Goal: Task Accomplishment & Management: Manage account settings

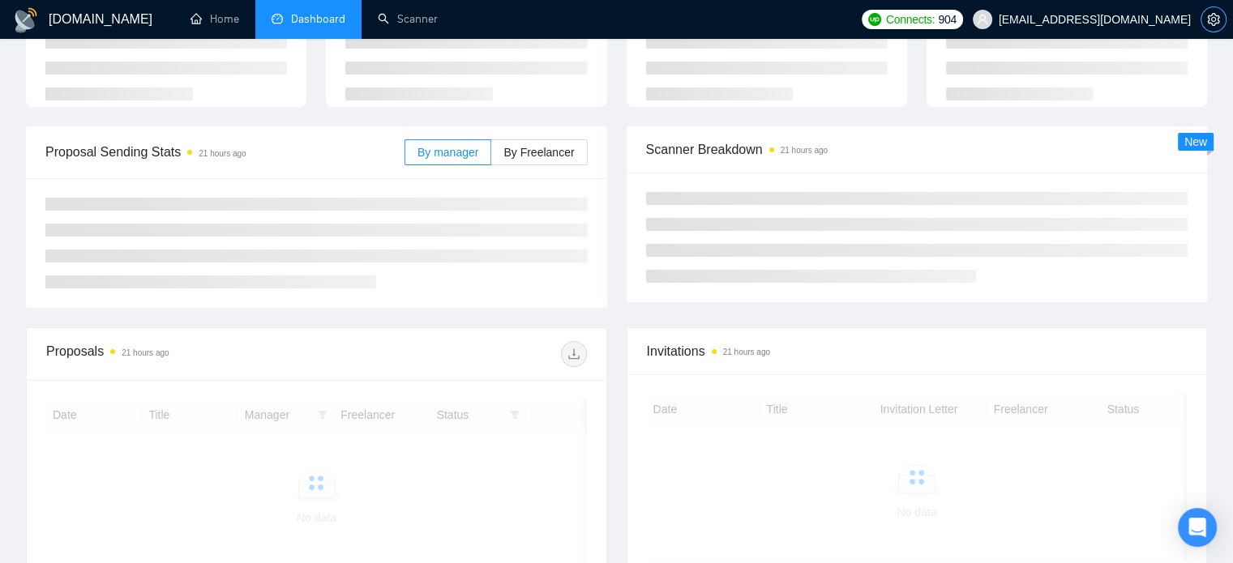
scroll to position [125, 0]
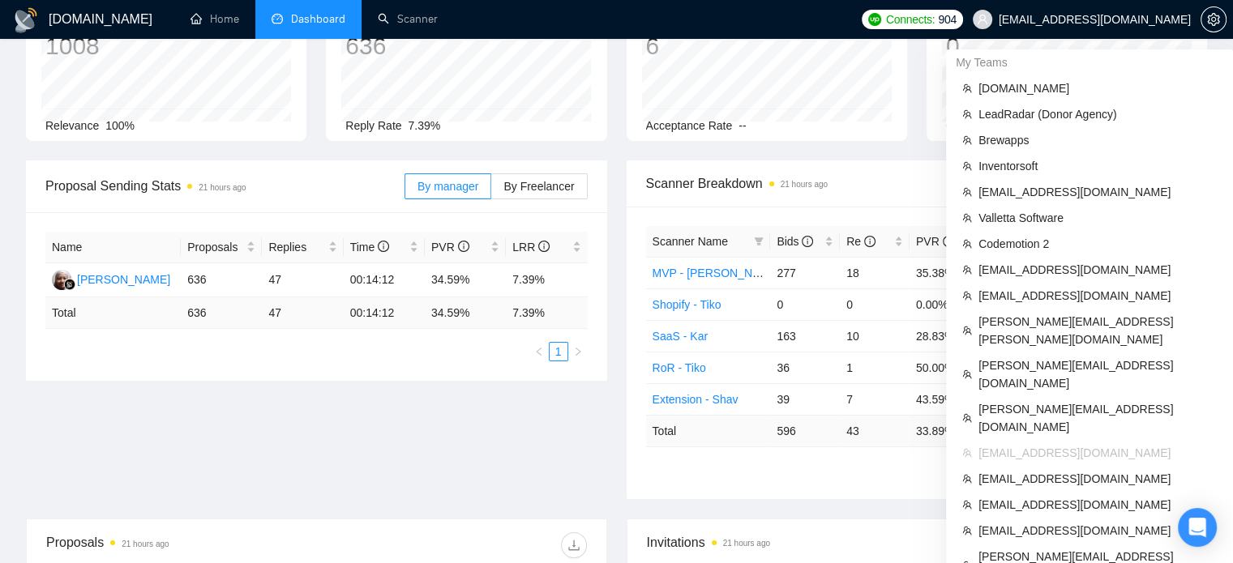
click at [1156, 19] on span "[EMAIL_ADDRESS][DOMAIN_NAME]" at bounding box center [1095, 19] width 192 height 0
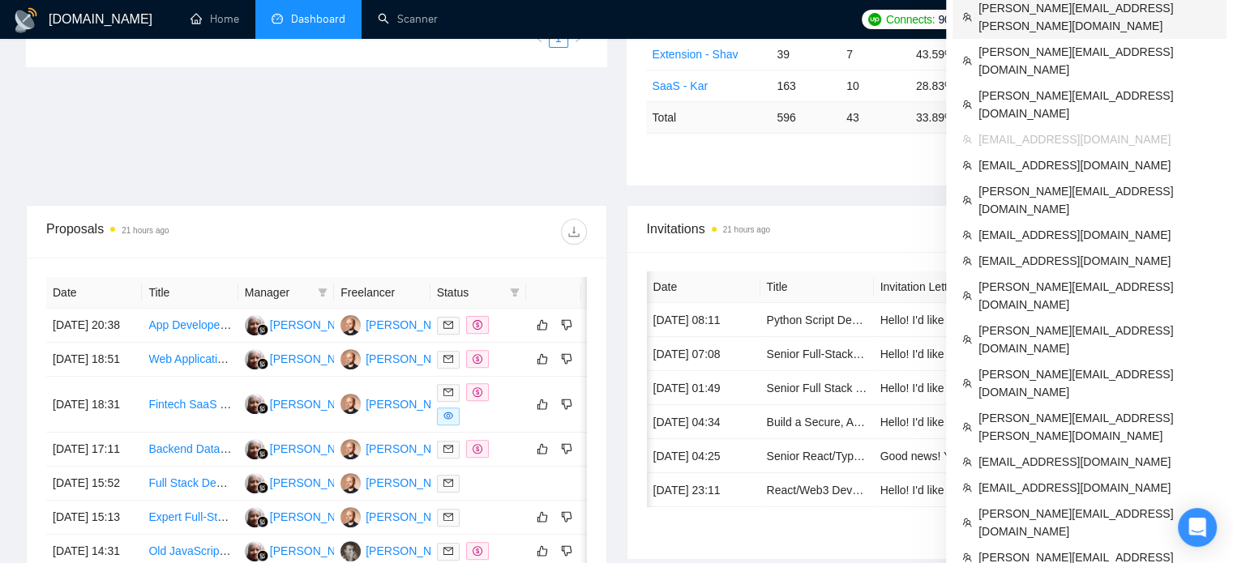
scroll to position [0, 26]
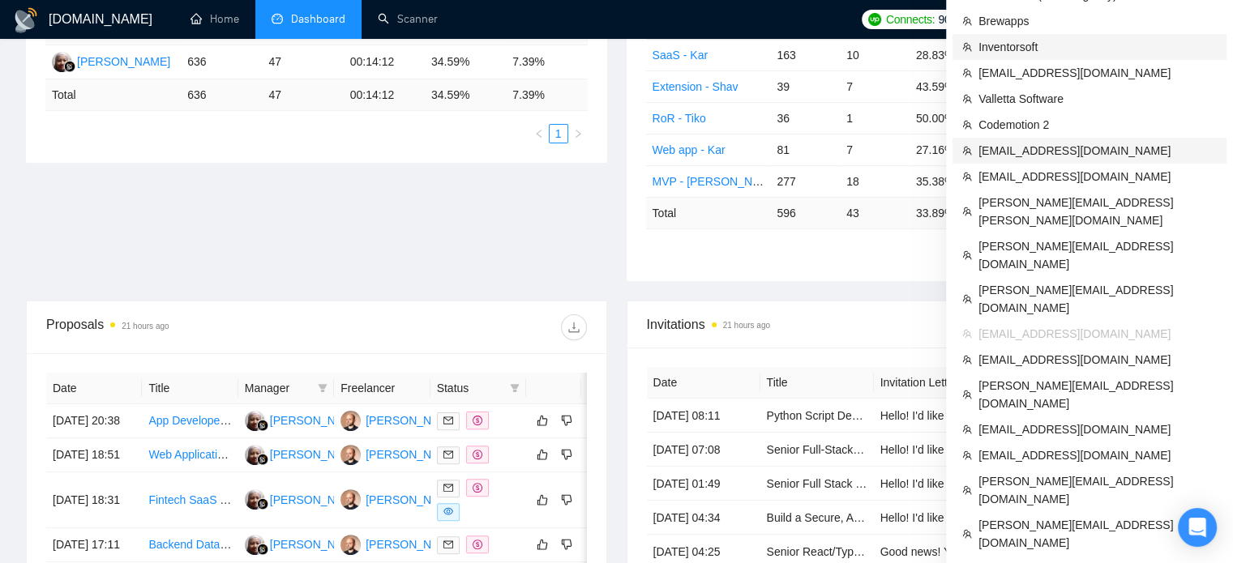
scroll to position [349, 0]
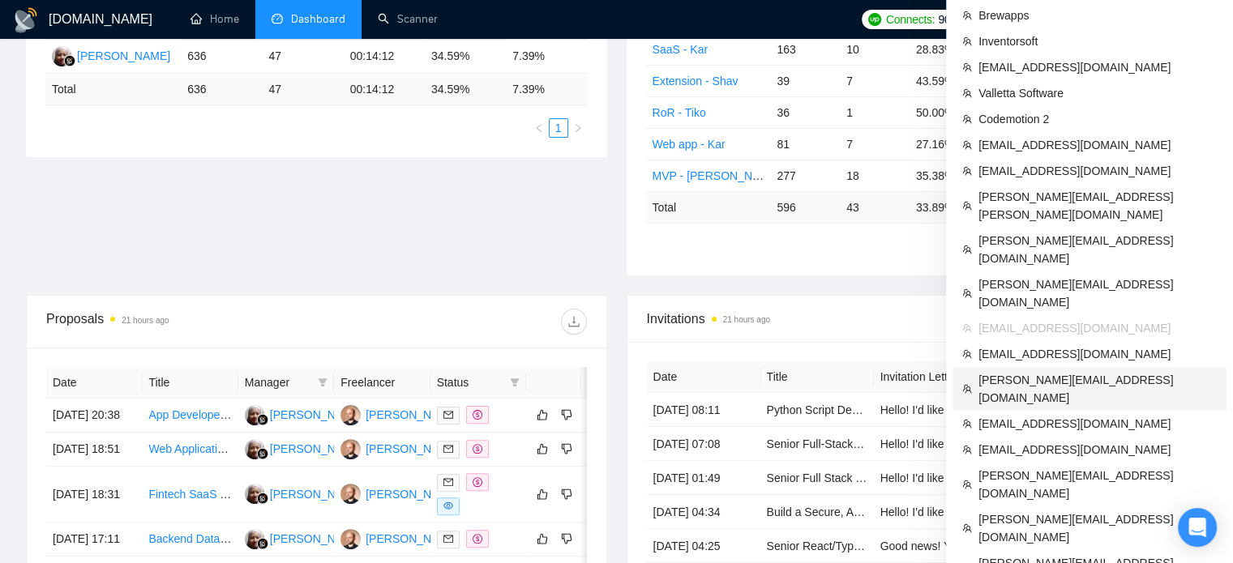
click at [1064, 371] on span "[PERSON_NAME][EMAIL_ADDRESS][DOMAIN_NAME]" at bounding box center [1097, 389] width 238 height 36
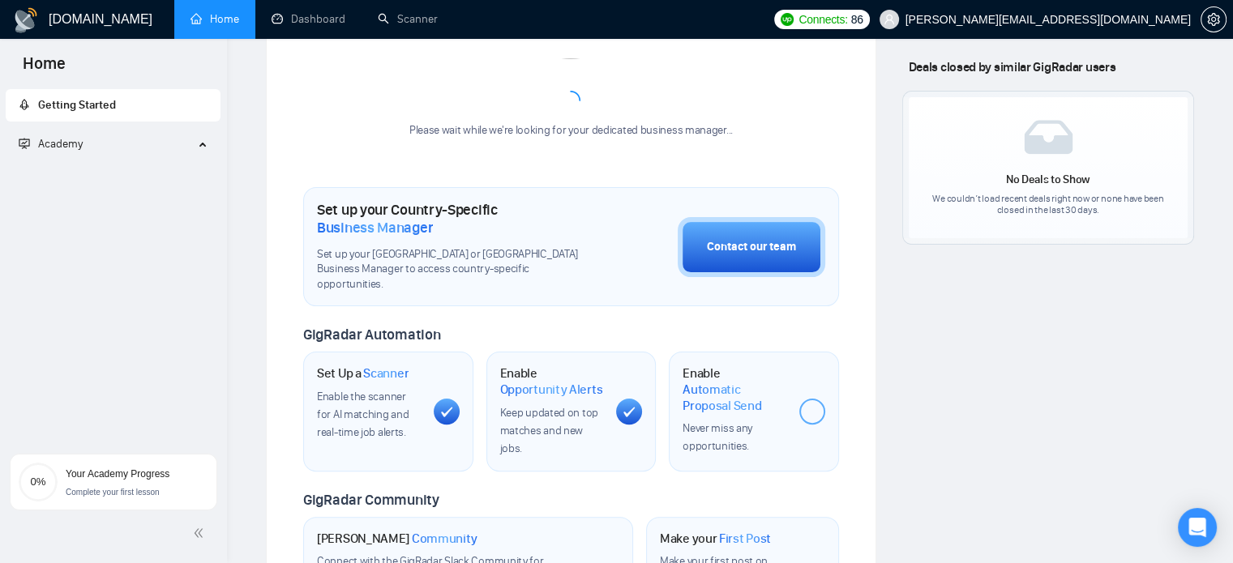
scroll to position [387, 0]
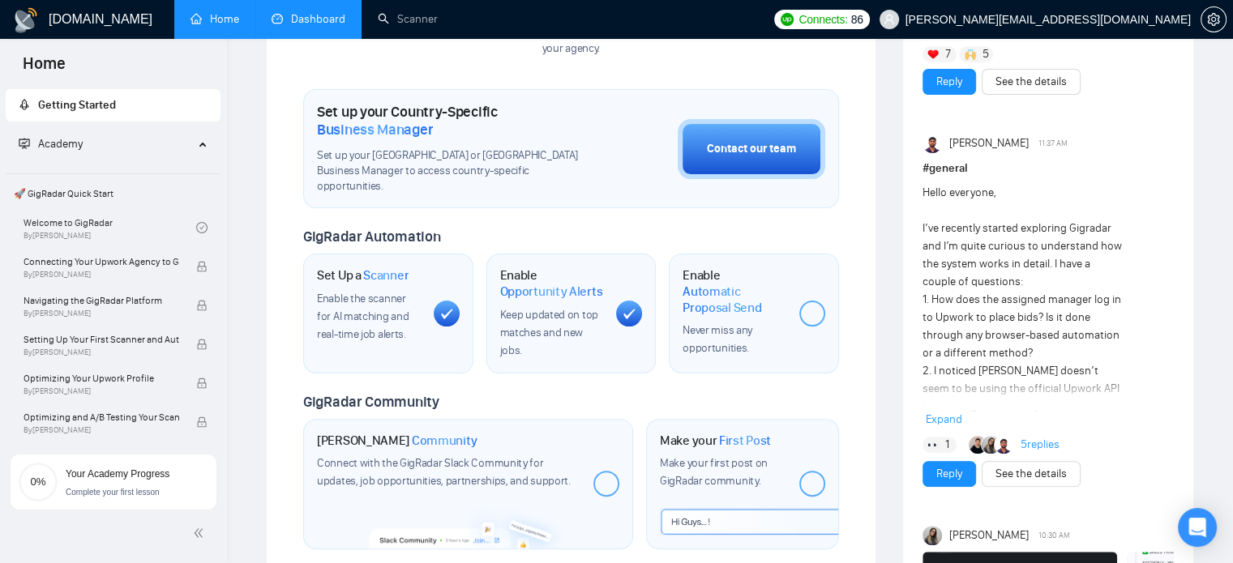
click at [292, 18] on link "Dashboard" at bounding box center [309, 19] width 74 height 14
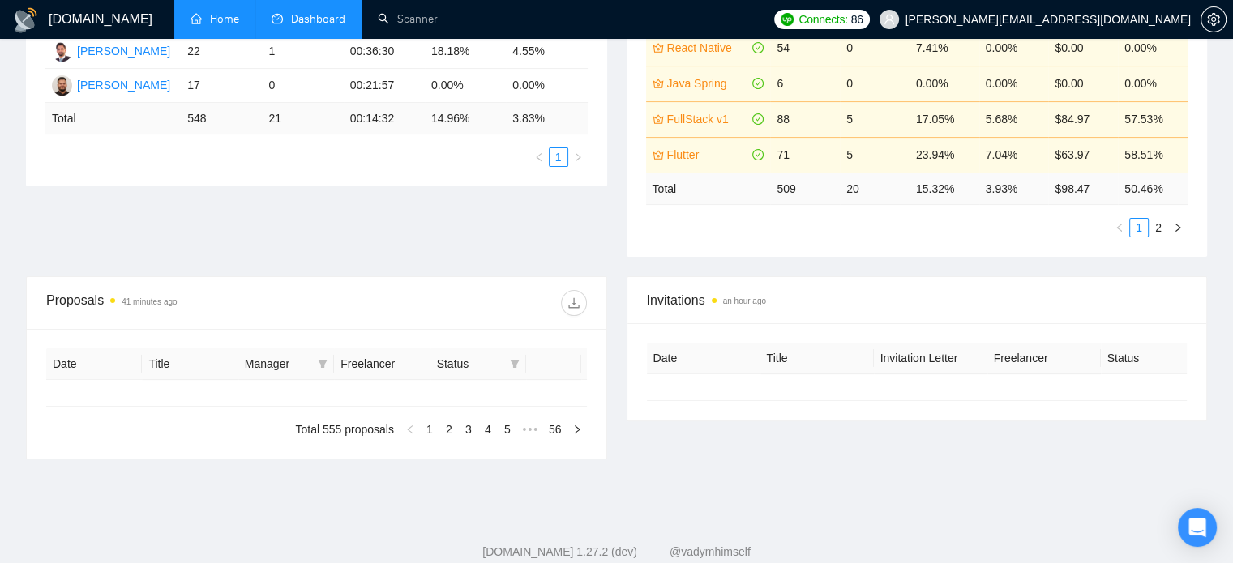
type input "[DATE]"
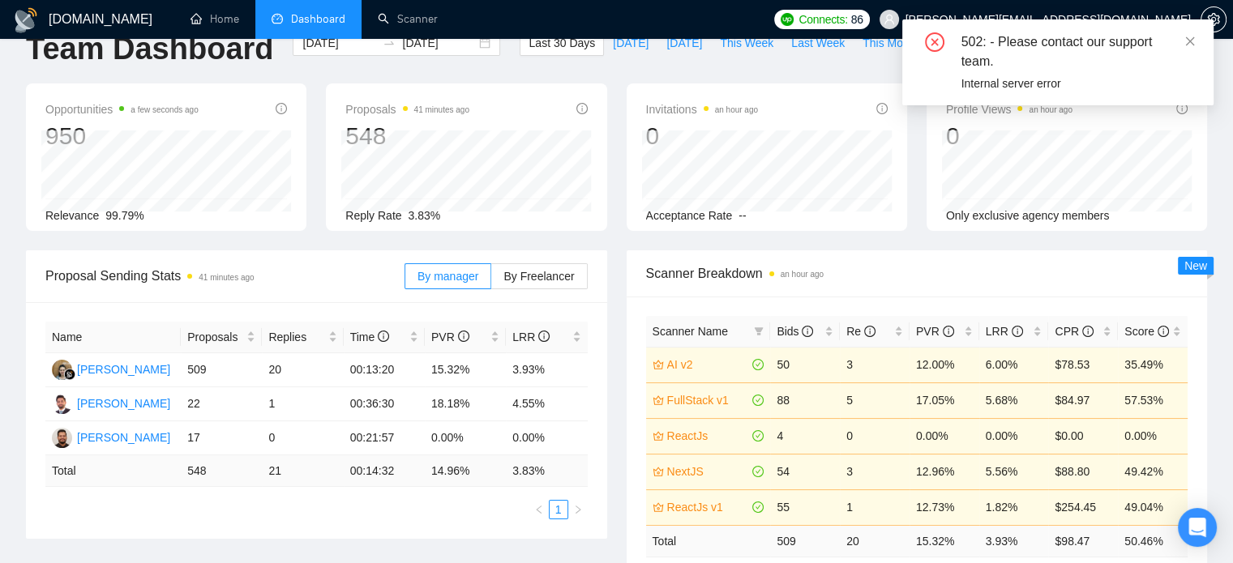
scroll to position [37, 0]
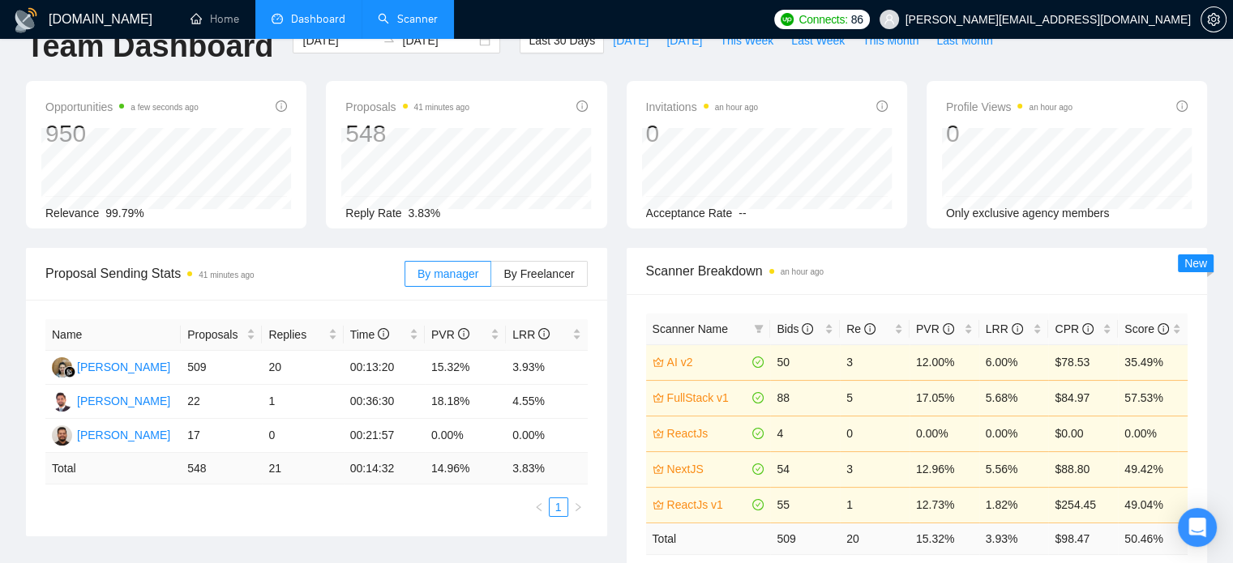
click at [400, 21] on link "Scanner" at bounding box center [408, 19] width 60 height 14
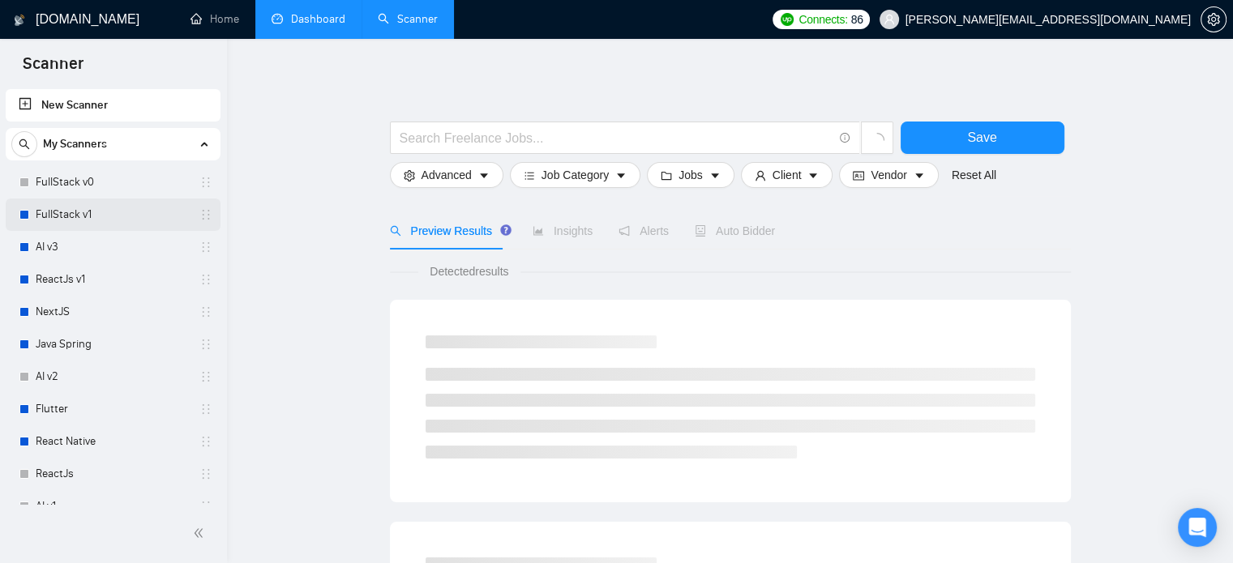
click at [64, 213] on link "FullStack v1" at bounding box center [113, 215] width 154 height 32
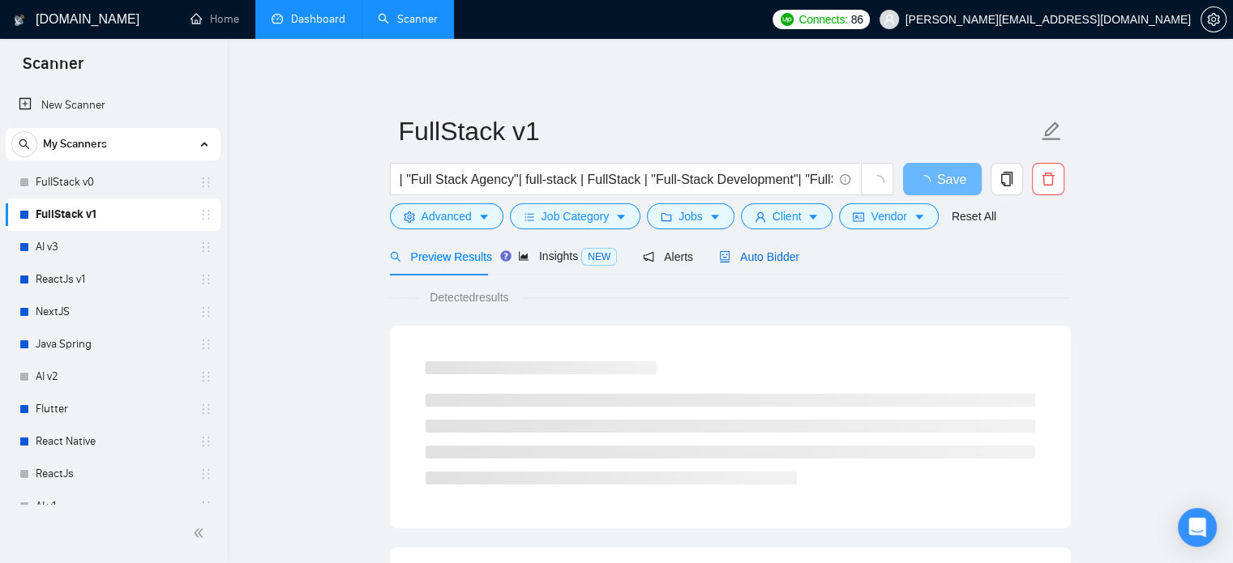
click at [777, 253] on span "Auto Bidder" at bounding box center [759, 256] width 80 height 13
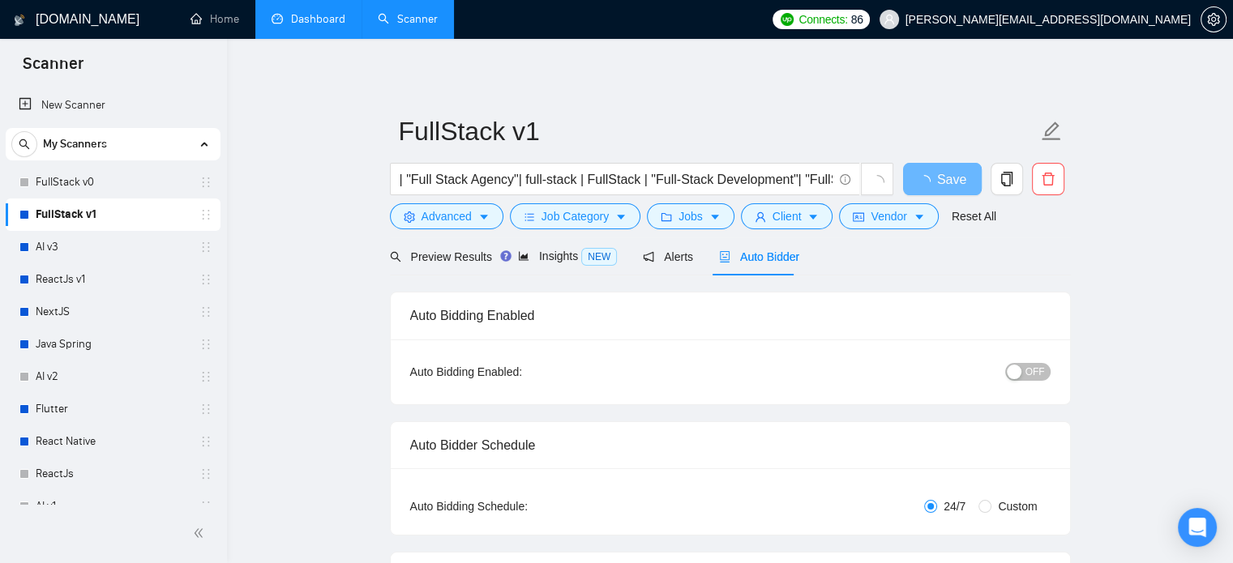
checkbox input "true"
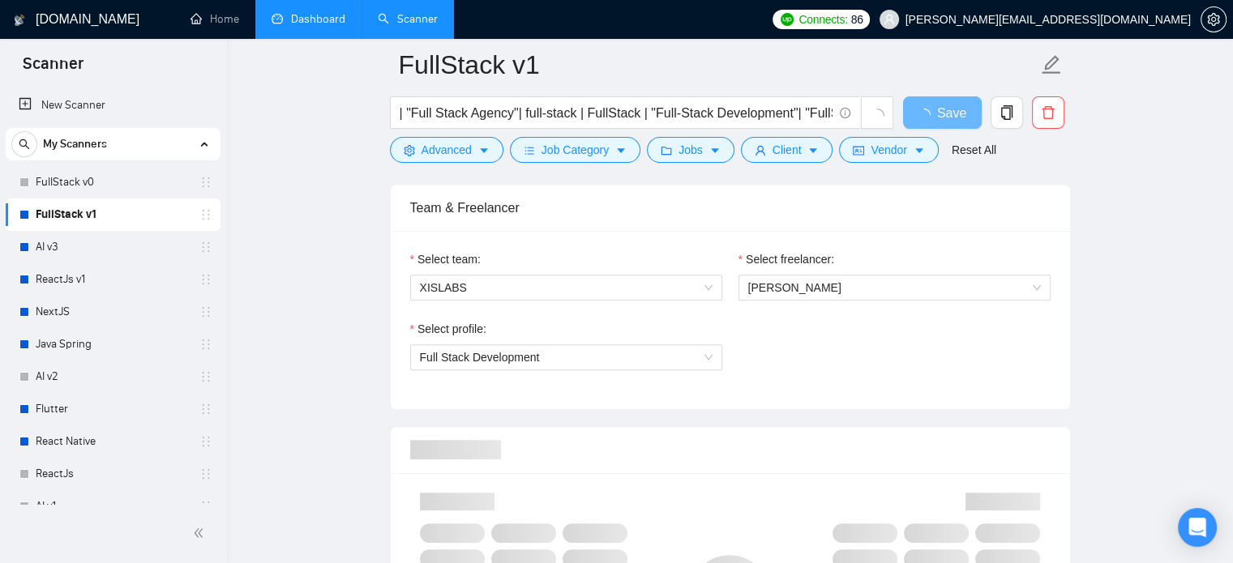
scroll to position [803, 0]
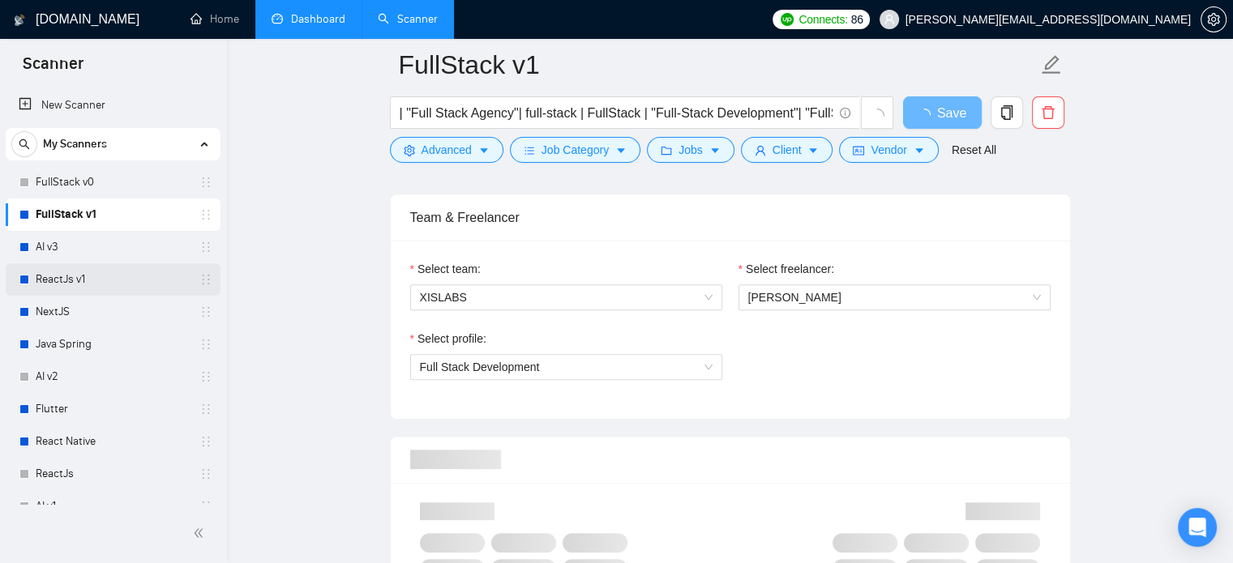
click at [74, 268] on link "ReactJs v1" at bounding box center [113, 279] width 154 height 32
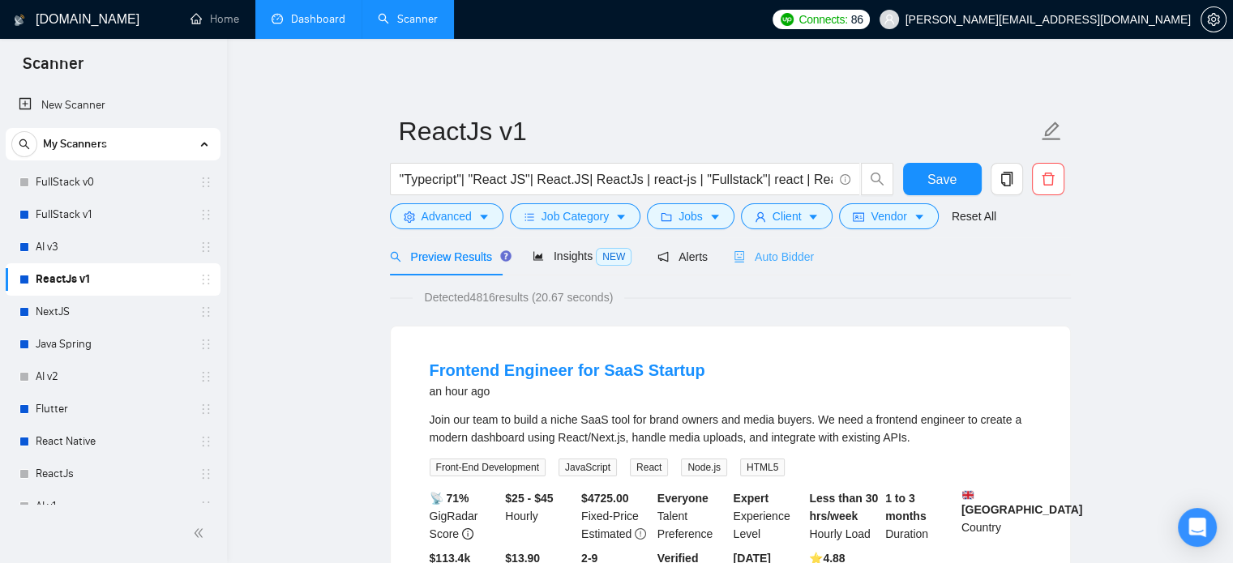
click at [772, 272] on div "Auto Bidder" at bounding box center [774, 257] width 80 height 38
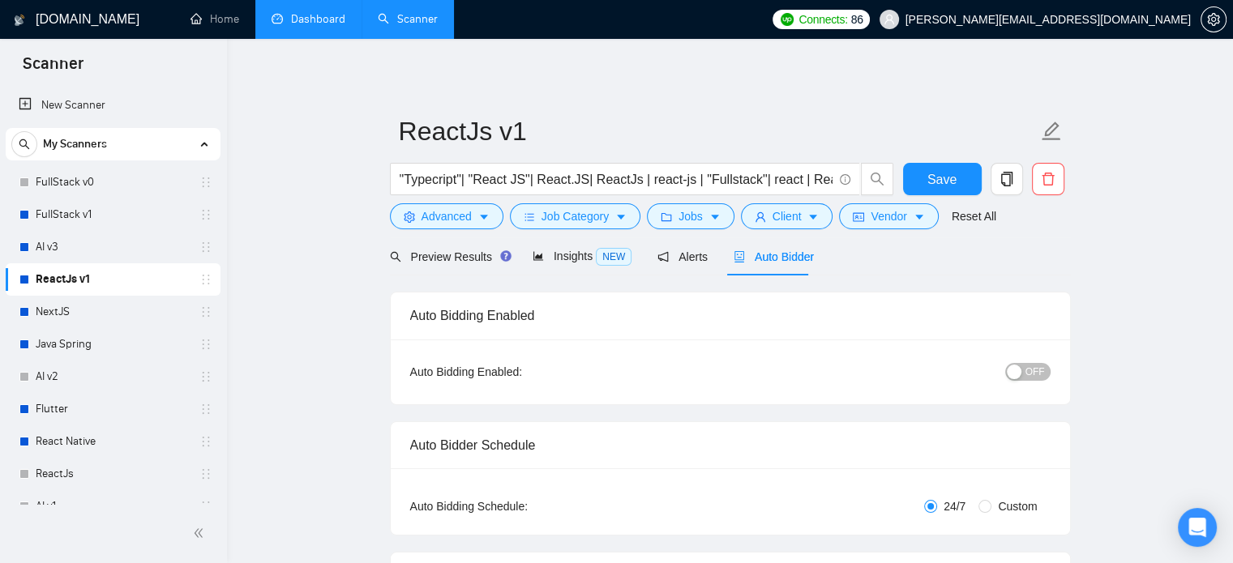
checkbox input "true"
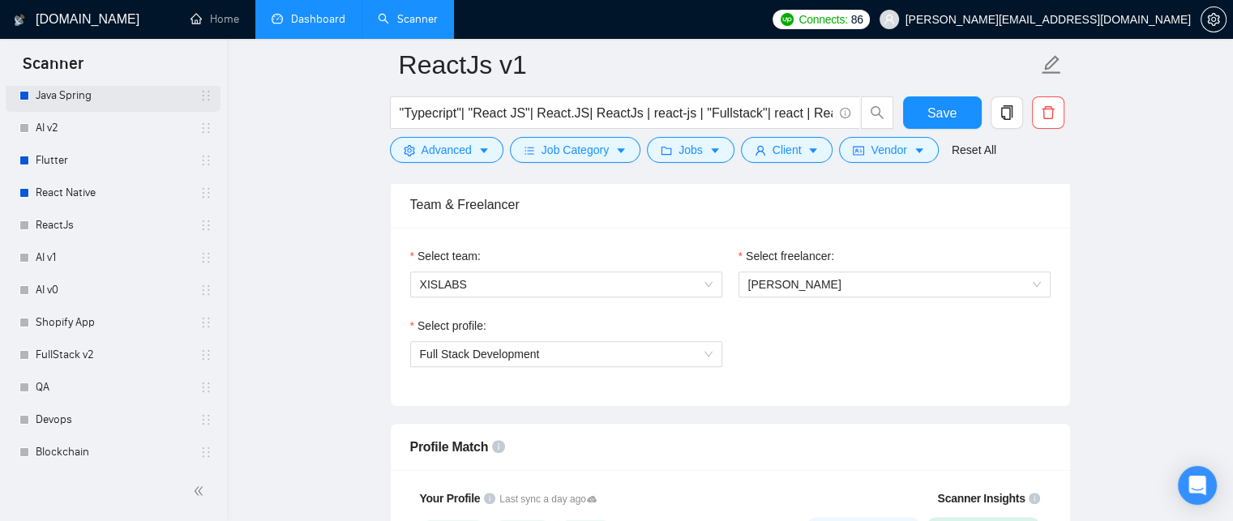
scroll to position [250, 0]
click at [113, 323] on link "Shopify App" at bounding box center [113, 322] width 154 height 32
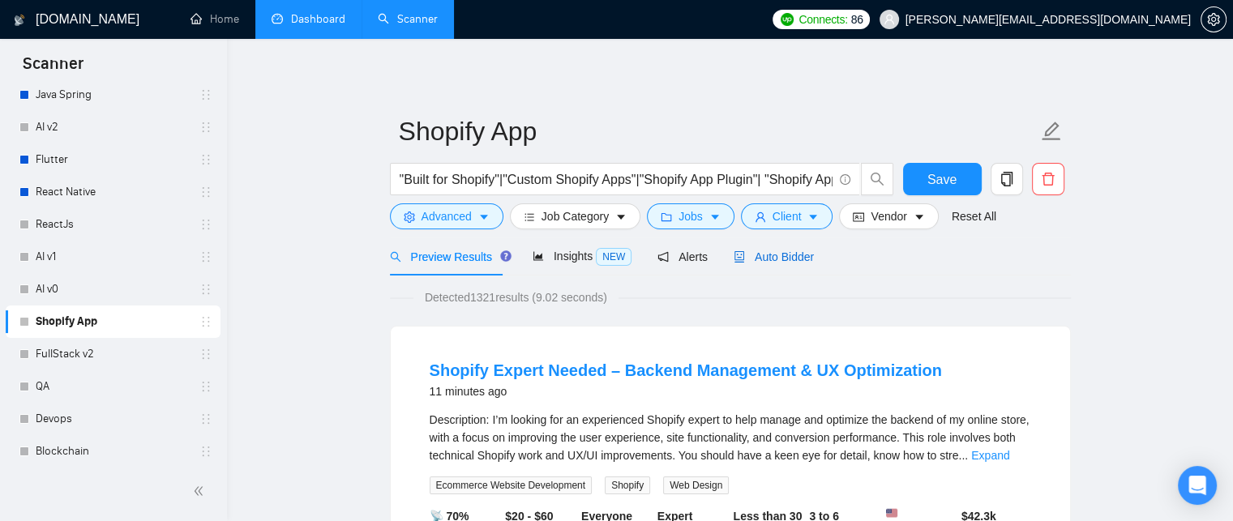
click at [775, 252] on span "Auto Bidder" at bounding box center [774, 256] width 80 height 13
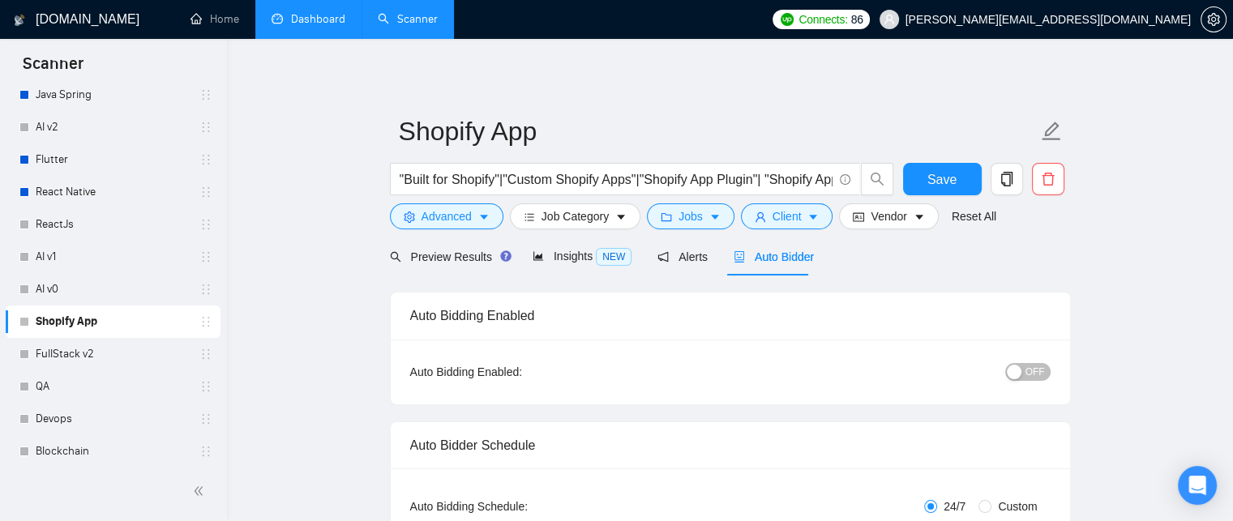
checkbox input "true"
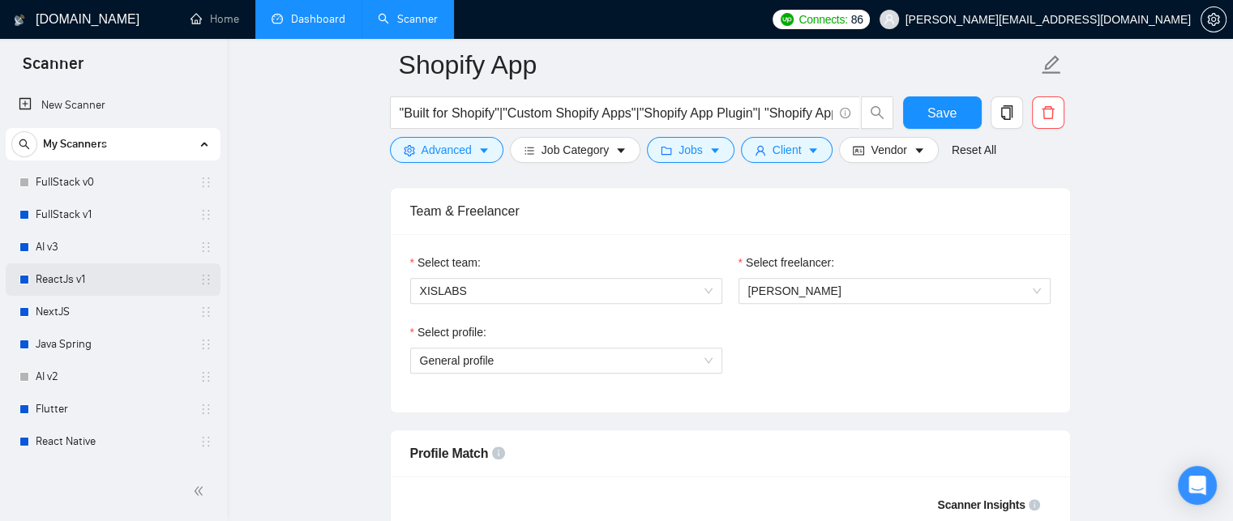
click at [47, 276] on link "ReactJs v1" at bounding box center [113, 279] width 154 height 32
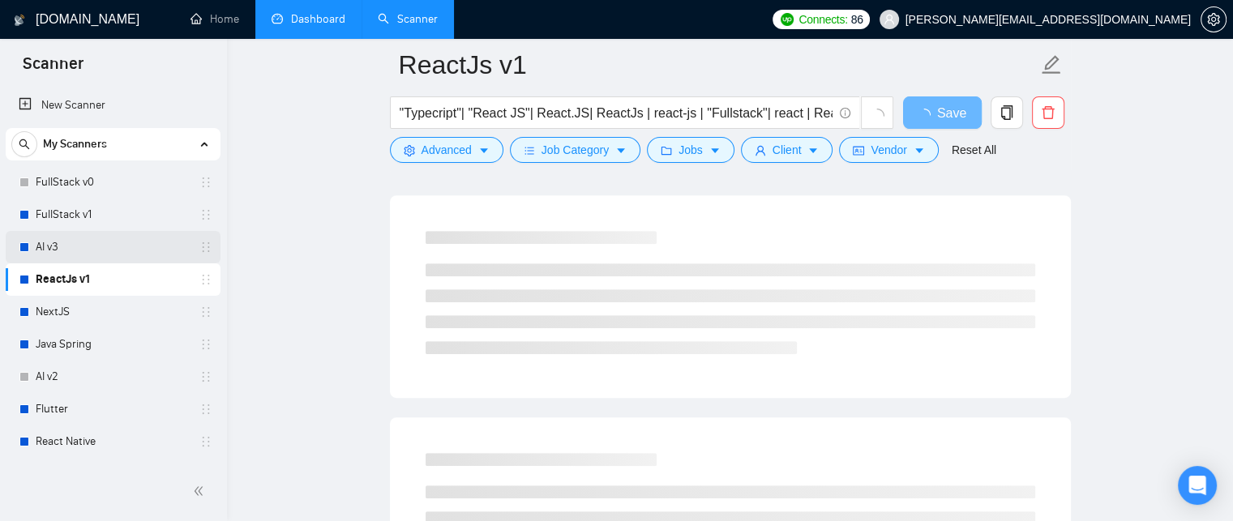
click at [161, 250] on link "AI v3" at bounding box center [113, 247] width 154 height 32
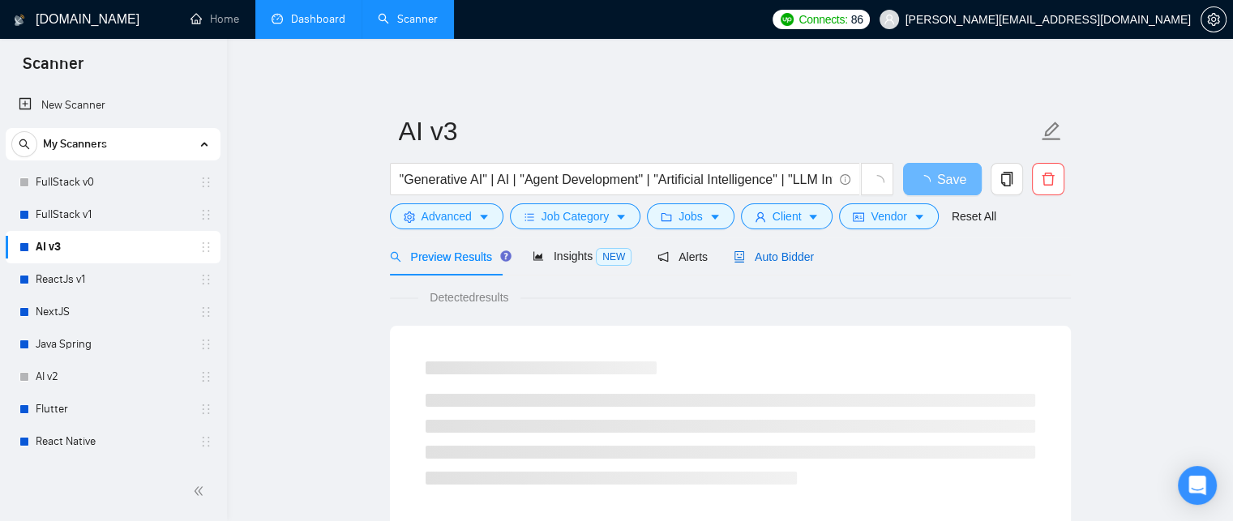
click at [781, 255] on span "Auto Bidder" at bounding box center [774, 256] width 80 height 13
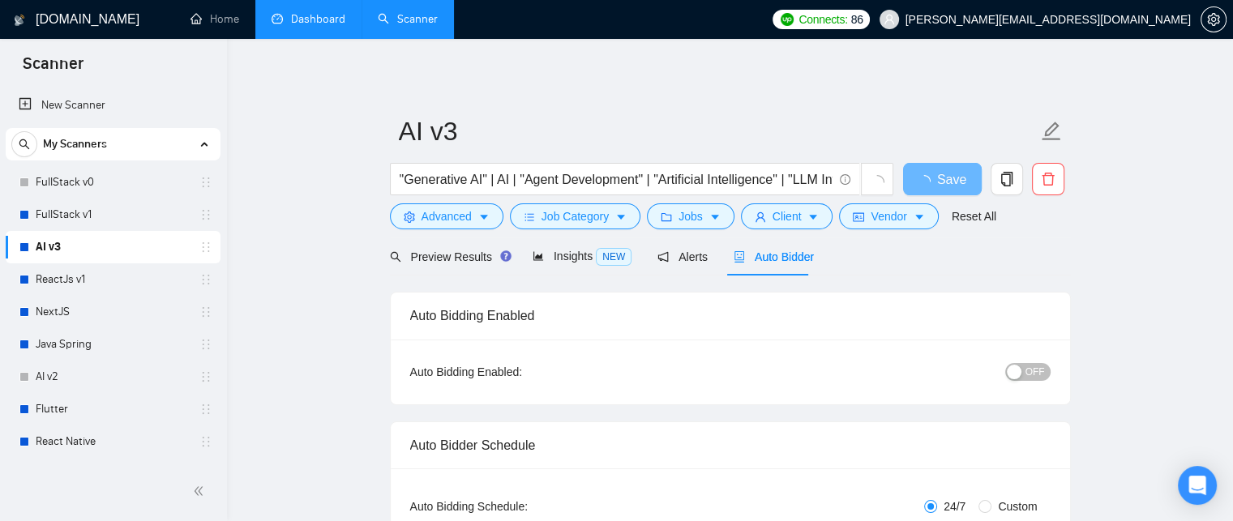
checkbox input "true"
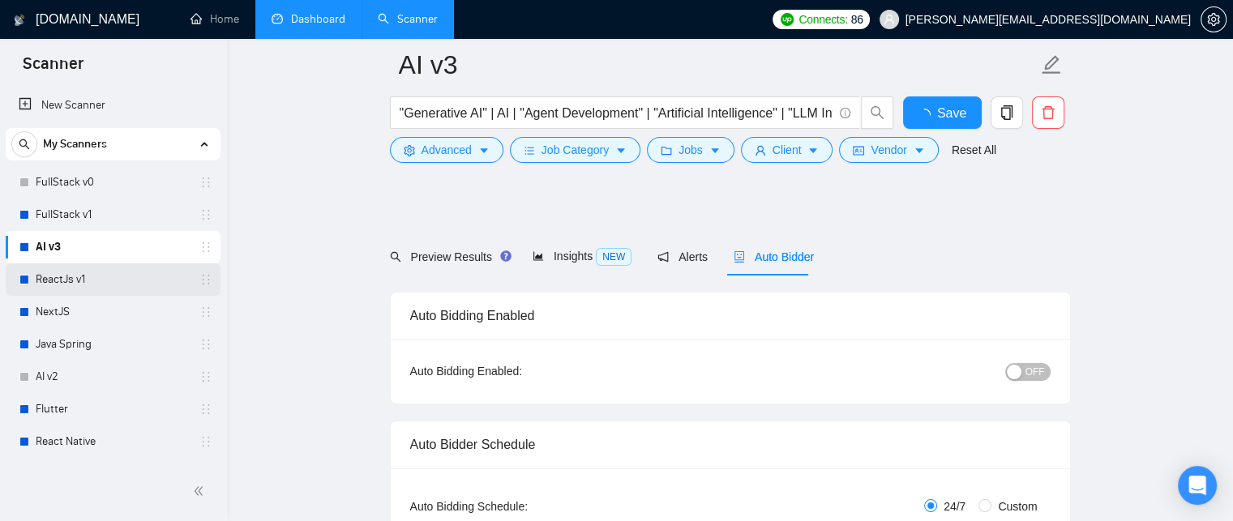
scroll to position [856, 0]
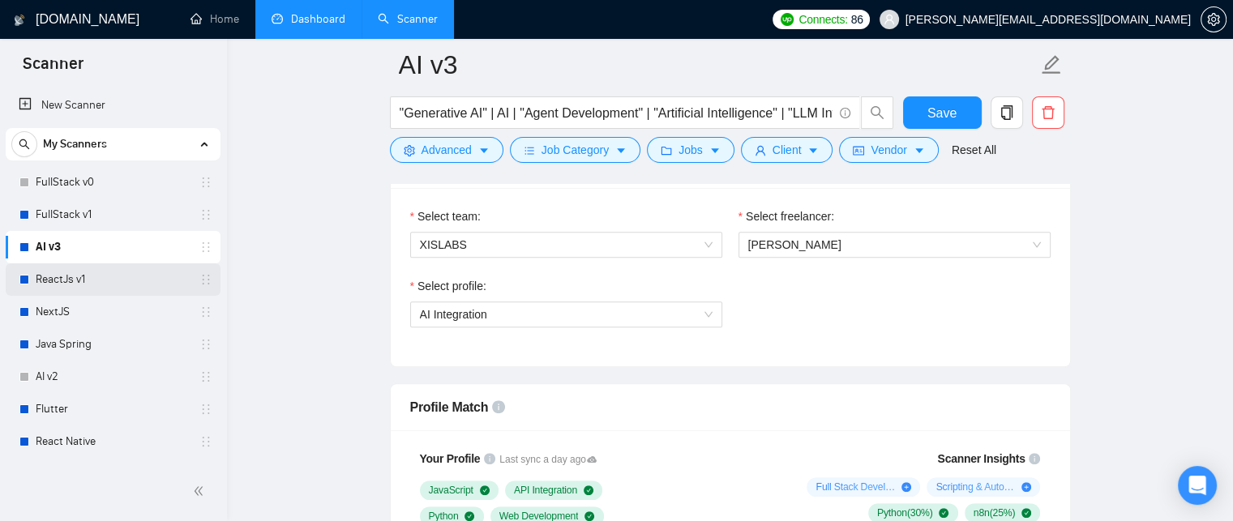
click at [70, 282] on link "ReactJs v1" at bounding box center [113, 279] width 154 height 32
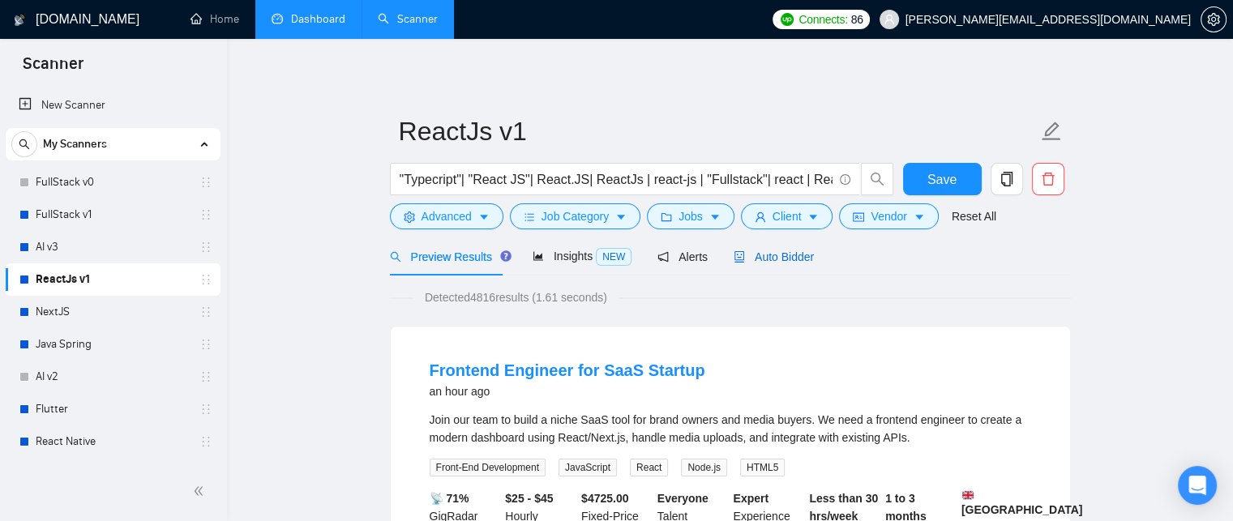
click at [734, 250] on span "Auto Bidder" at bounding box center [774, 256] width 80 height 13
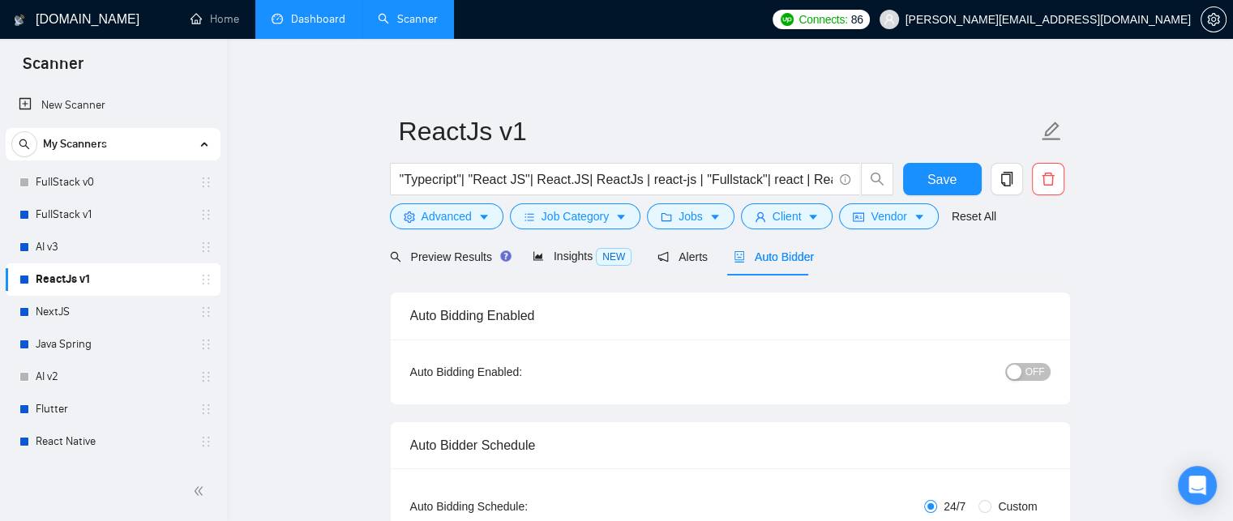
checkbox input "true"
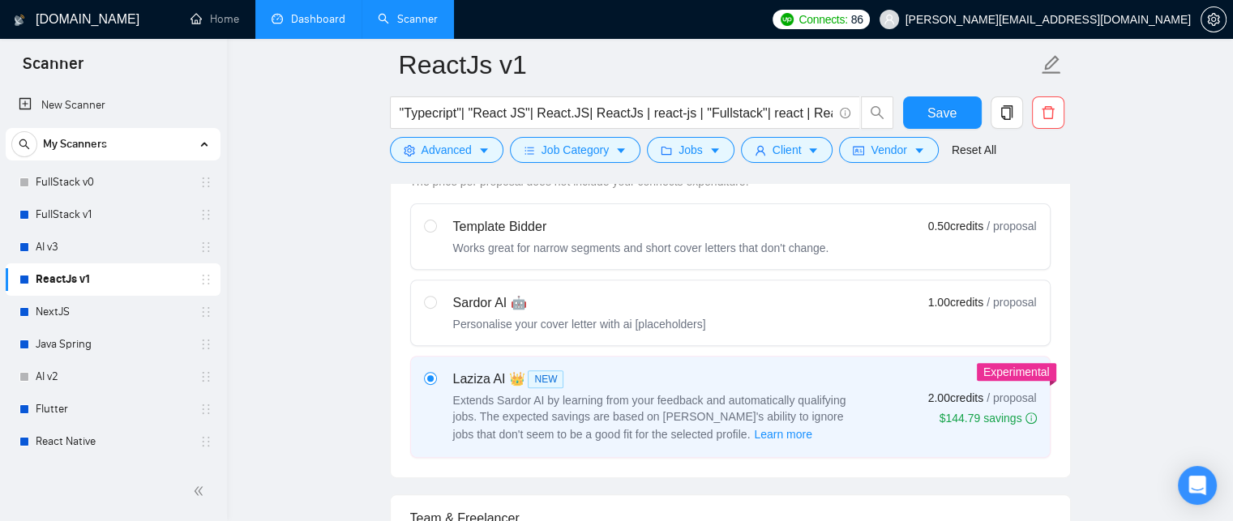
scroll to position [798, 0]
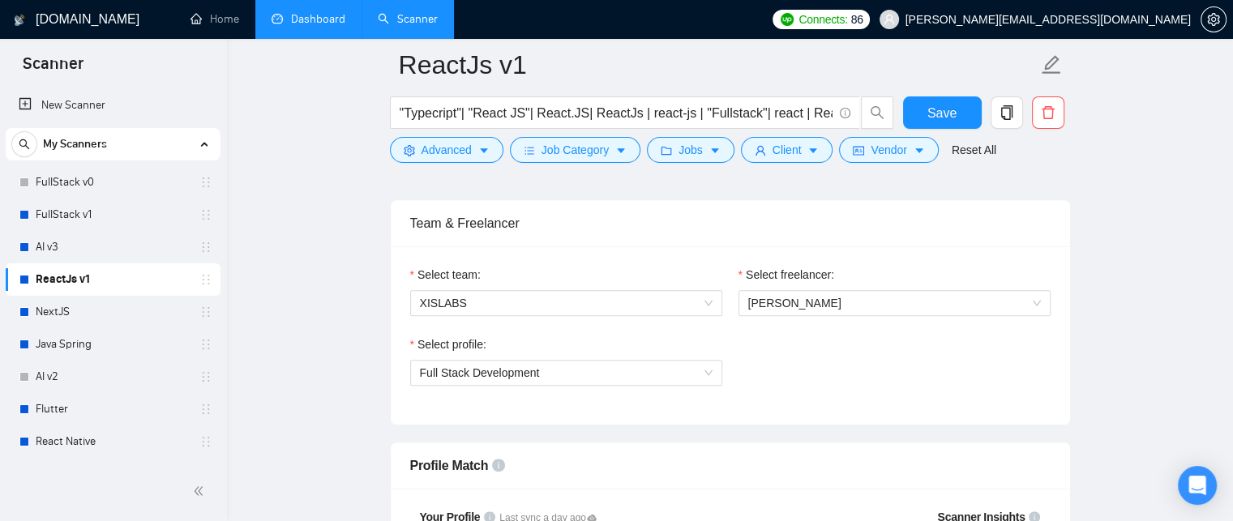
click at [305, 14] on link "Dashboard" at bounding box center [309, 19] width 74 height 14
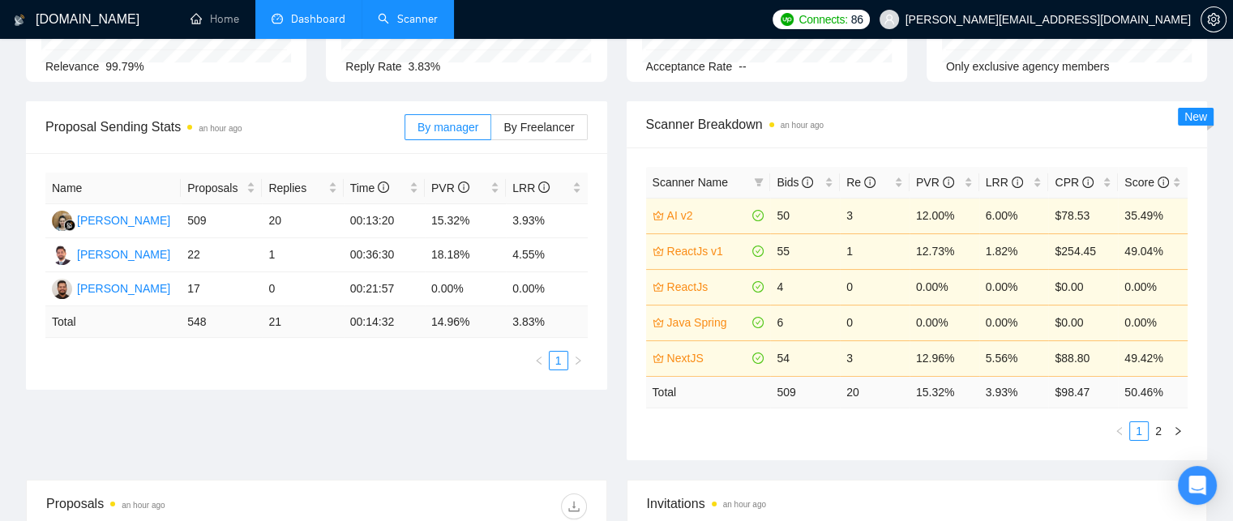
scroll to position [188, 0]
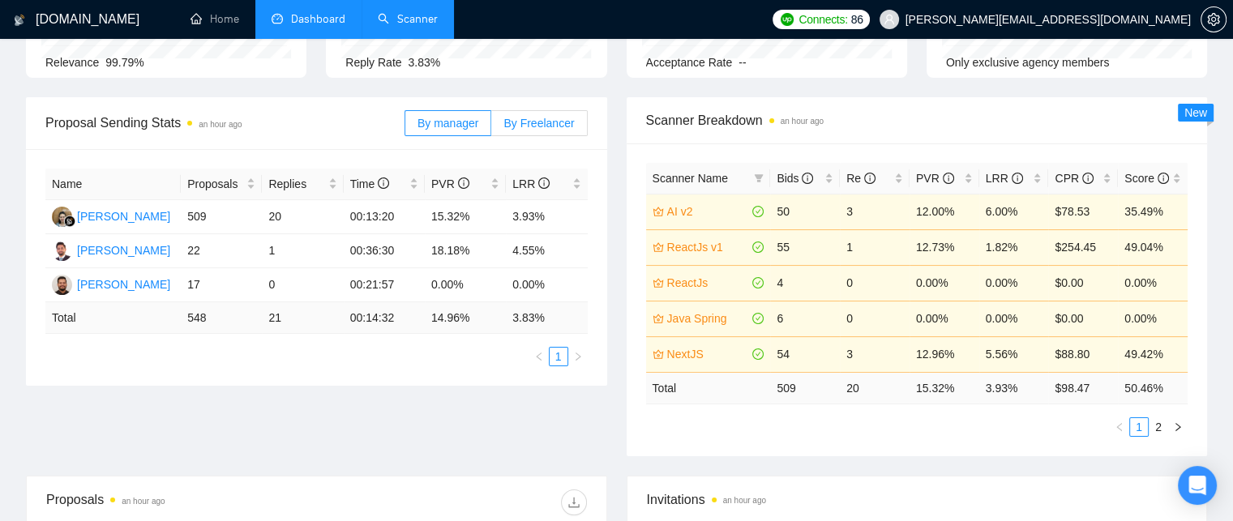
click at [567, 132] on label "By Freelancer" at bounding box center [539, 123] width 96 height 26
click at [491, 127] on input "By Freelancer" at bounding box center [491, 127] width 0 height 0
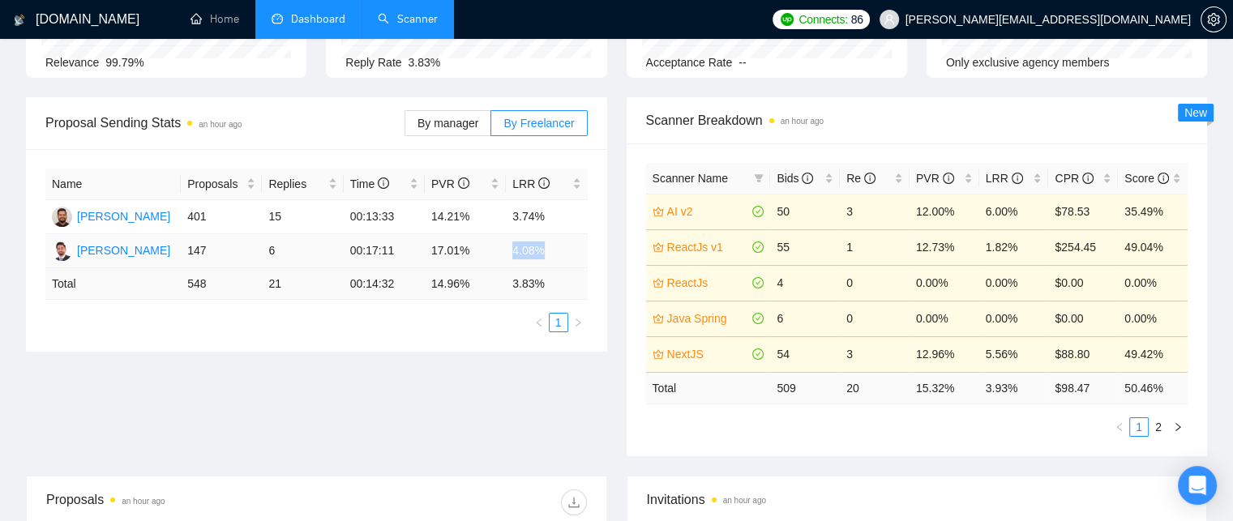
drag, startPoint x: 549, startPoint y: 246, endPoint x: 490, endPoint y: 252, distance: 58.6
click at [490, 252] on tr "Faizan Muhammad 147 6 00:17:11 17.01% 4.08%" at bounding box center [316, 251] width 542 height 34
click at [224, 332] on div "Name Proposals Replies Time PVR LRR Abdul Ahad 401 15 00:13:33 14.21% 3.74% Fai…" at bounding box center [316, 250] width 581 height 203
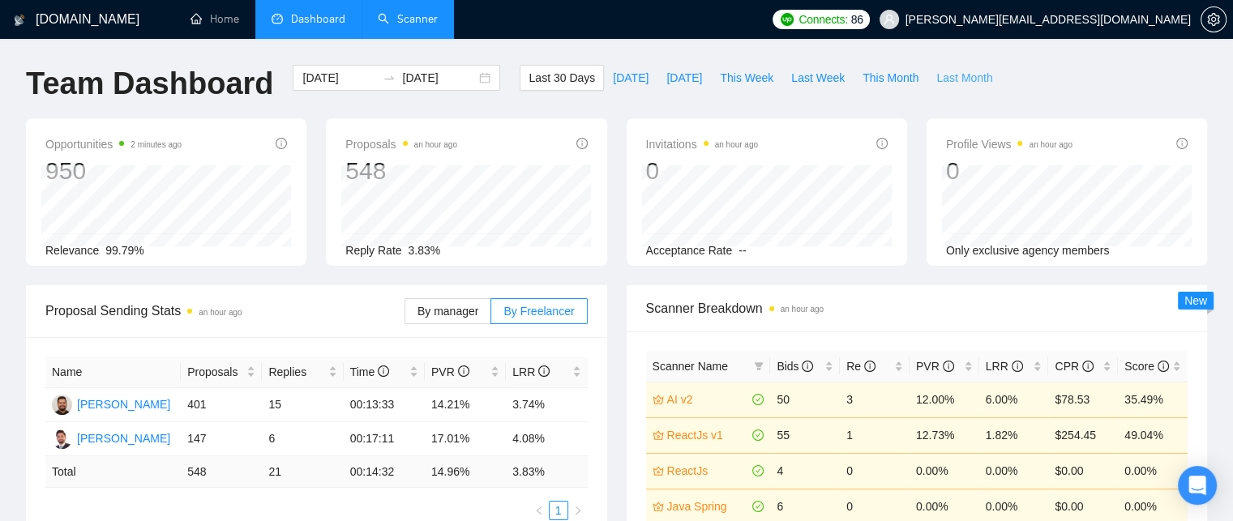
click at [936, 83] on span "Last Month" at bounding box center [964, 78] width 56 height 18
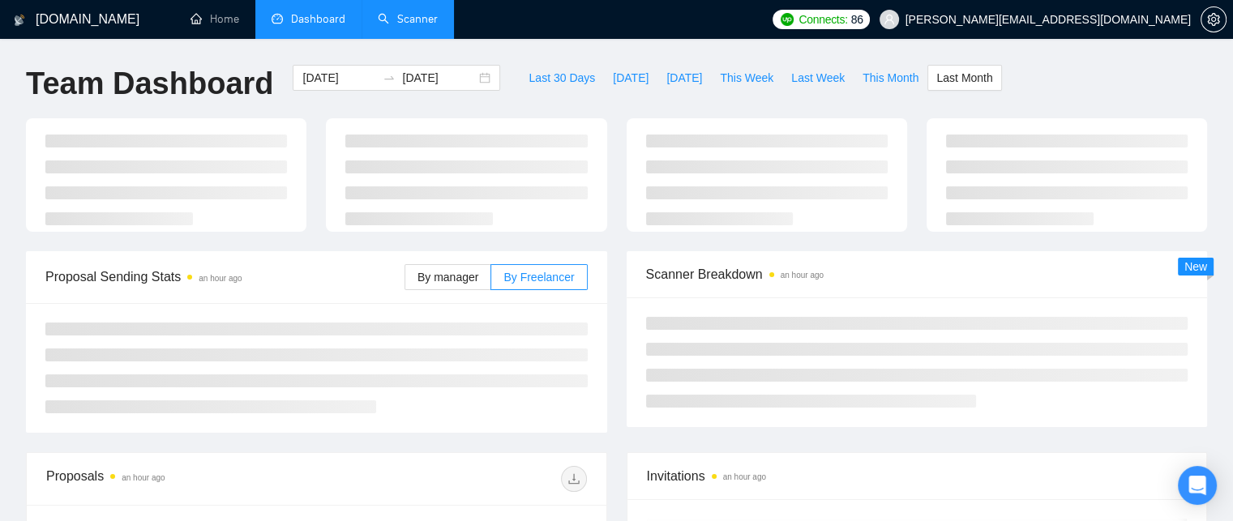
type input "2025-09-01"
type input "2025-09-30"
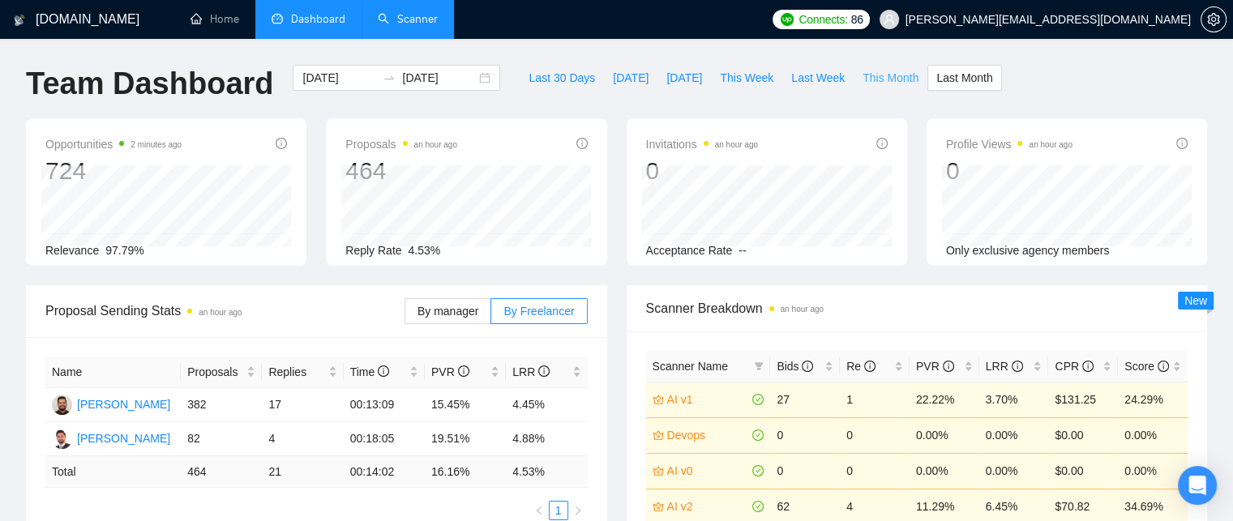
click at [895, 76] on span "This Month" at bounding box center [890, 78] width 56 height 18
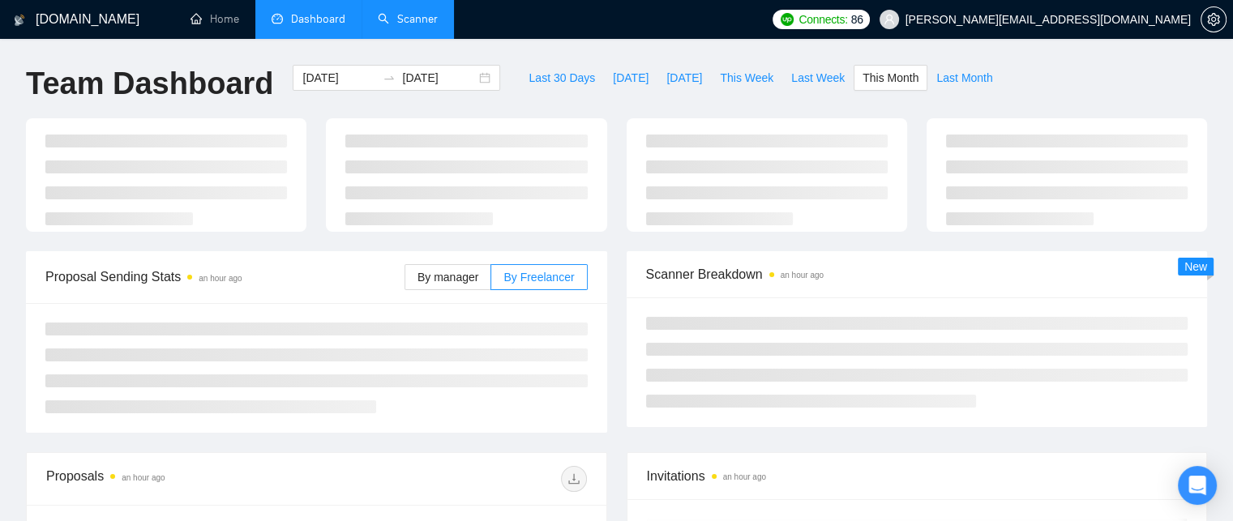
type input "2025-10-01"
type input "2025-10-31"
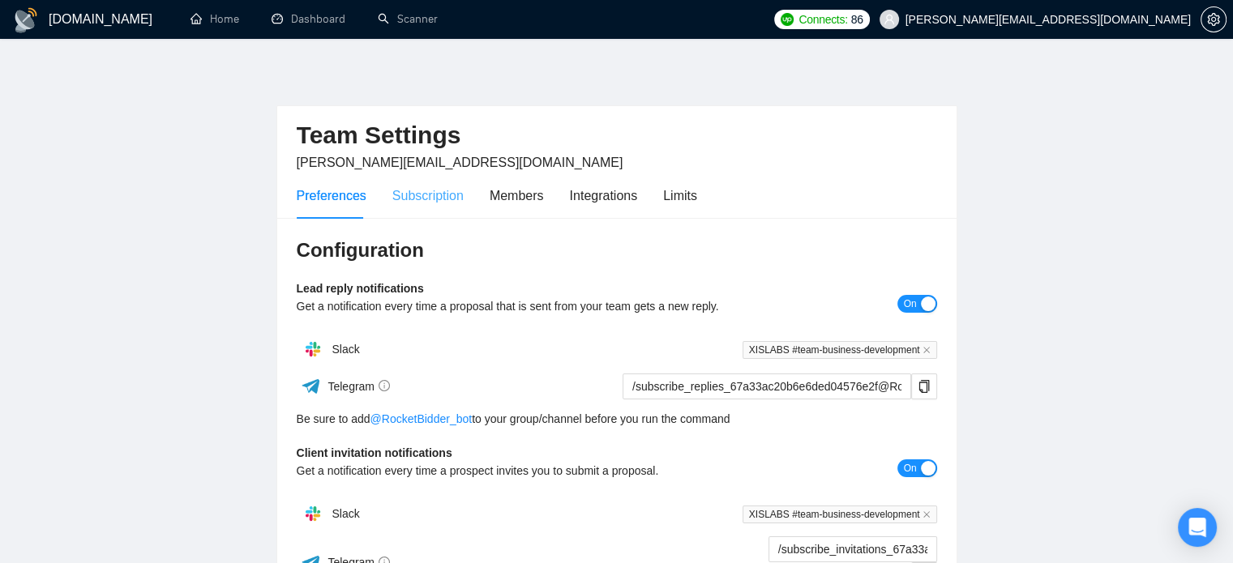
click at [404, 184] on div "Subscription" at bounding box center [427, 196] width 71 height 46
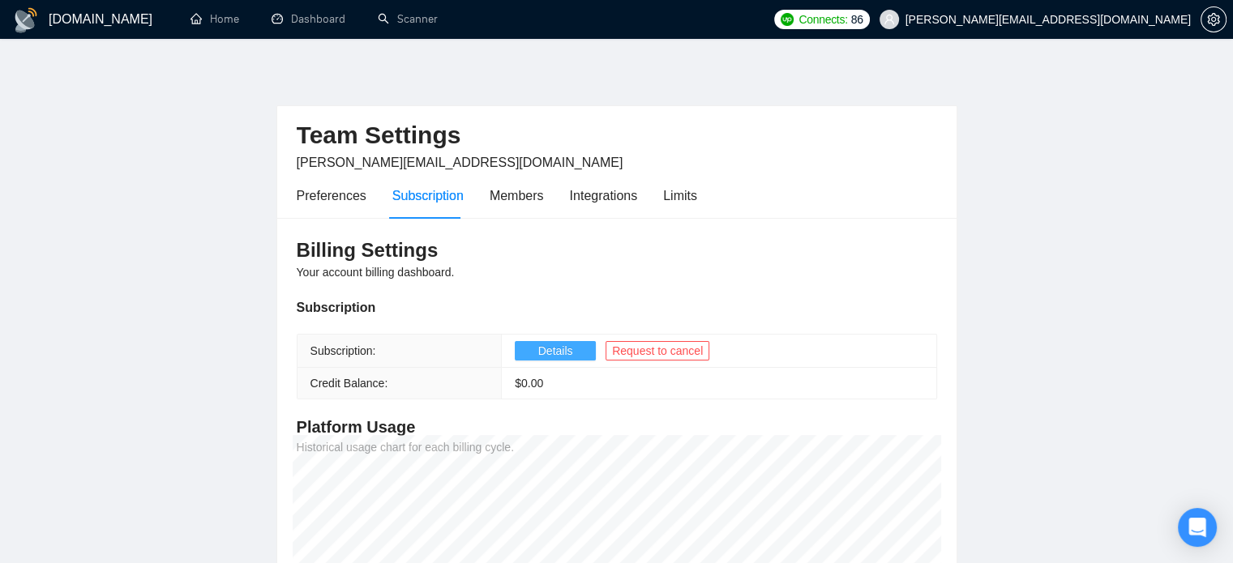
click at [546, 357] on span "Details" at bounding box center [555, 351] width 35 height 18
